Goal: Navigation & Orientation: Find specific page/section

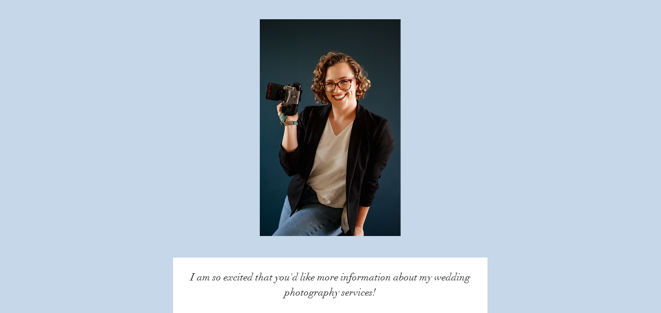
scroll to position [5086, 0]
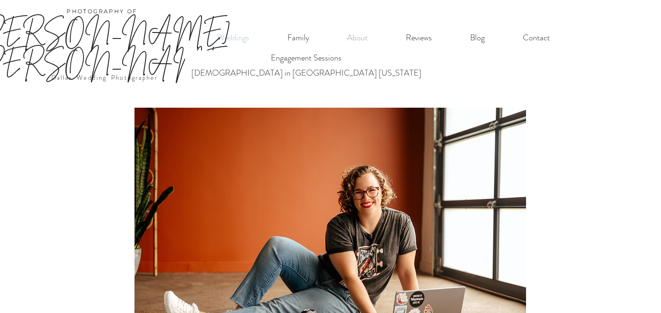
click at [243, 39] on p "Weddings" at bounding box center [232, 37] width 41 height 19
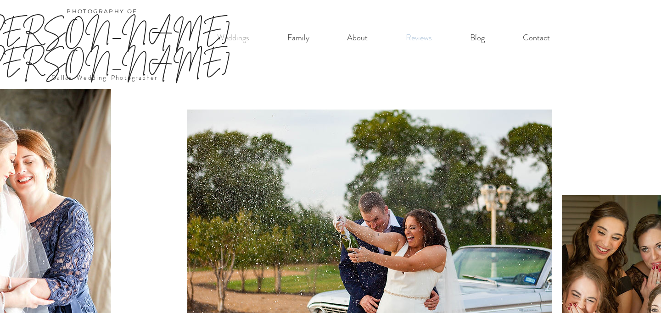
click at [425, 43] on p "Reviews" at bounding box center [418, 37] width 35 height 19
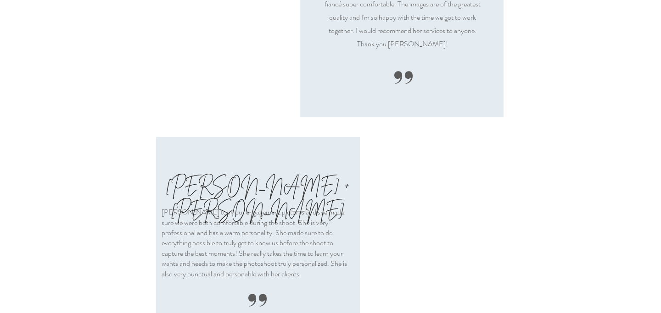
scroll to position [1551, 0]
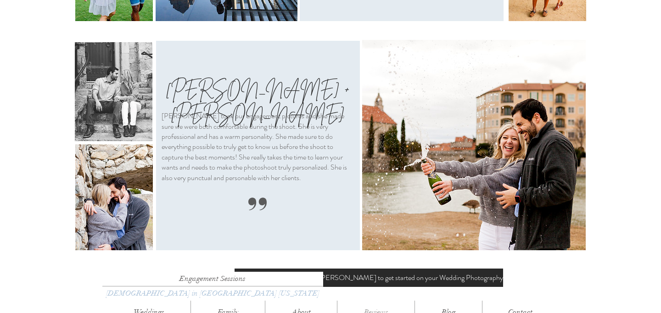
click at [151, 287] on p "[DEMOGRAPHIC_DATA] in [GEOGRAPHIC_DATA] [US_STATE]" at bounding box center [212, 294] width 221 height 14
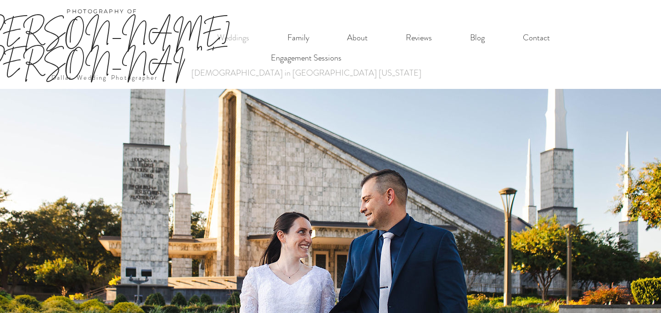
click at [229, 36] on p "[PERSON_NAME] [PERSON_NAME]" at bounding box center [102, 46] width 273 height 61
click at [233, 40] on p "[PERSON_NAME] [PERSON_NAME]" at bounding box center [102, 46] width 273 height 61
click at [267, 61] on p "Engagement Sessions" at bounding box center [306, 57] width 79 height 15
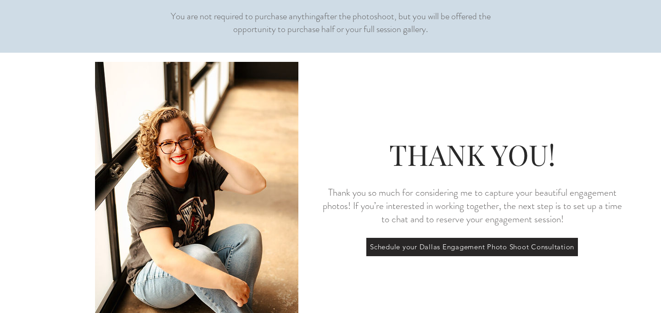
scroll to position [2934, 0]
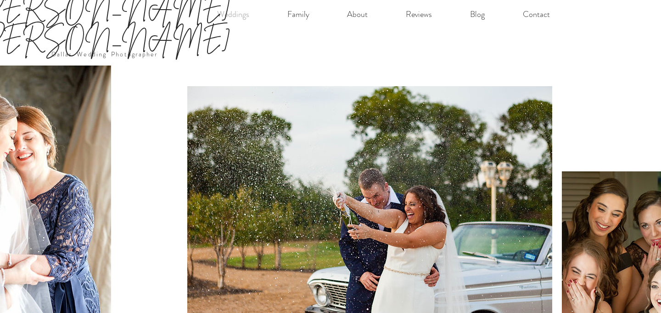
scroll to position [24, 0]
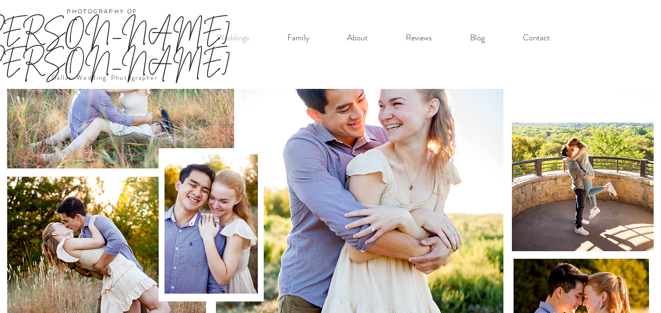
click at [144, 33] on link "[PERSON_NAME] [PERSON_NAME]" at bounding box center [102, 47] width 256 height 62
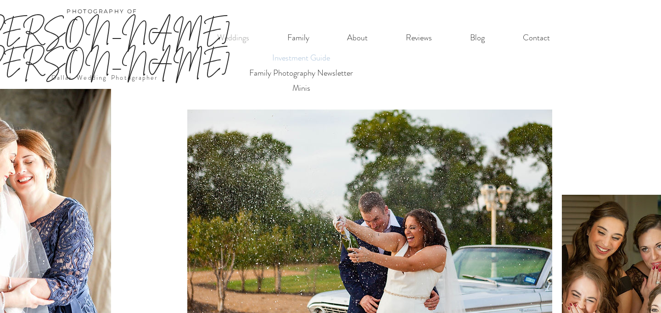
click at [303, 61] on p "Investment Guide" at bounding box center [301, 57] width 66 height 15
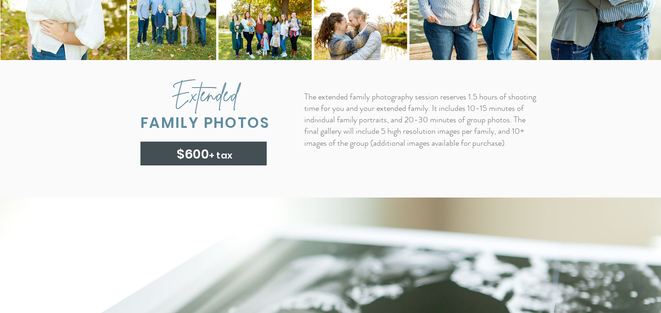
scroll to position [2847, 0]
